Goal: Task Accomplishment & Management: Manage account settings

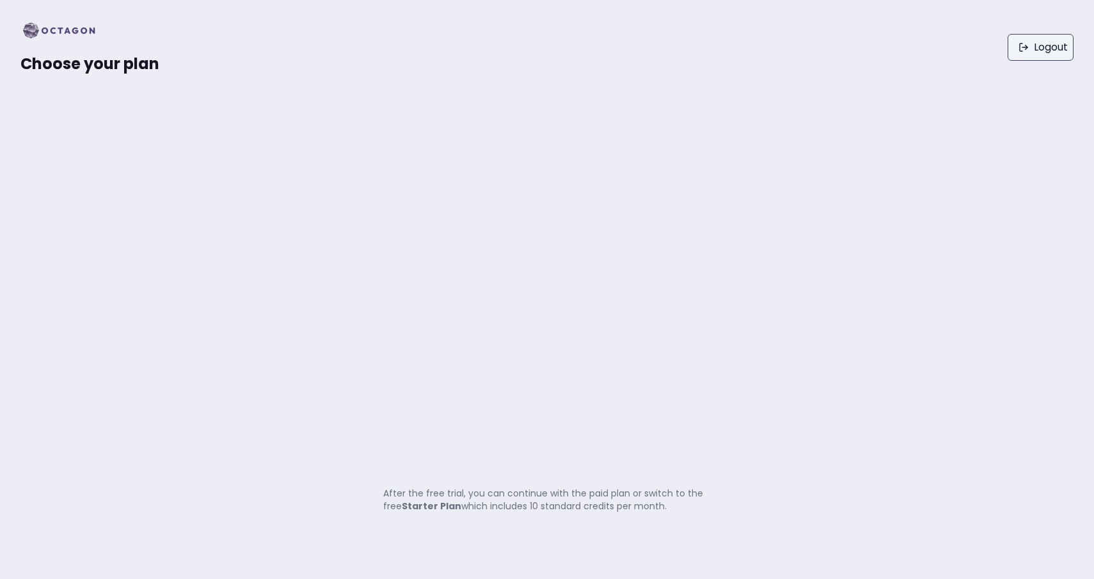
click at [1008, 56] on link "Logout" at bounding box center [1040, 47] width 66 height 27
